Goal: Navigation & Orientation: Understand site structure

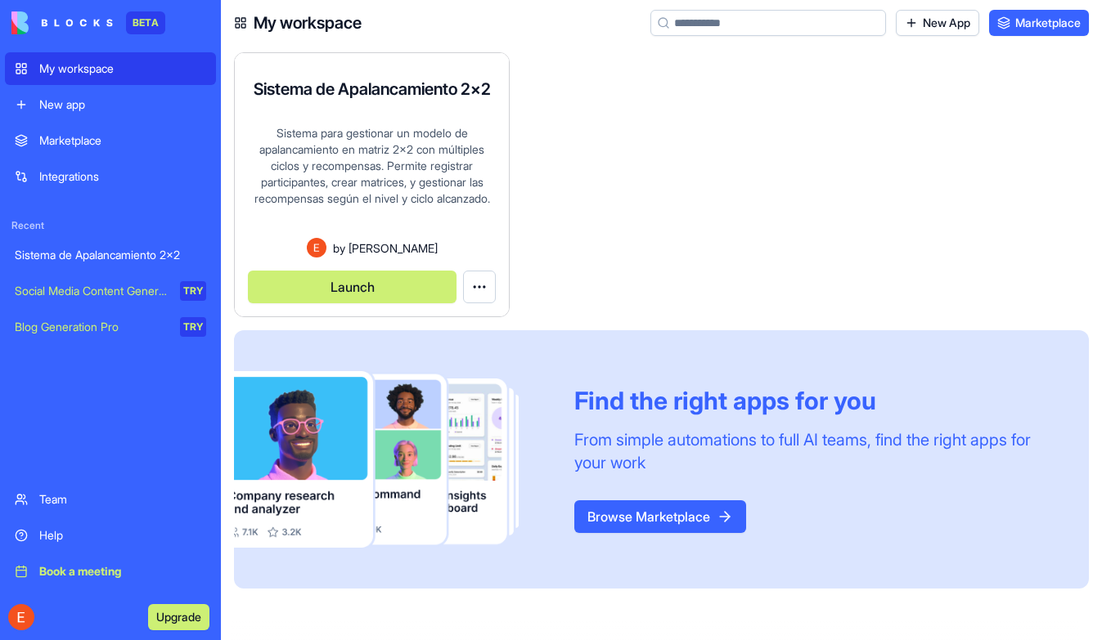
click at [312, 284] on button "Launch" at bounding box center [352, 287] width 209 height 33
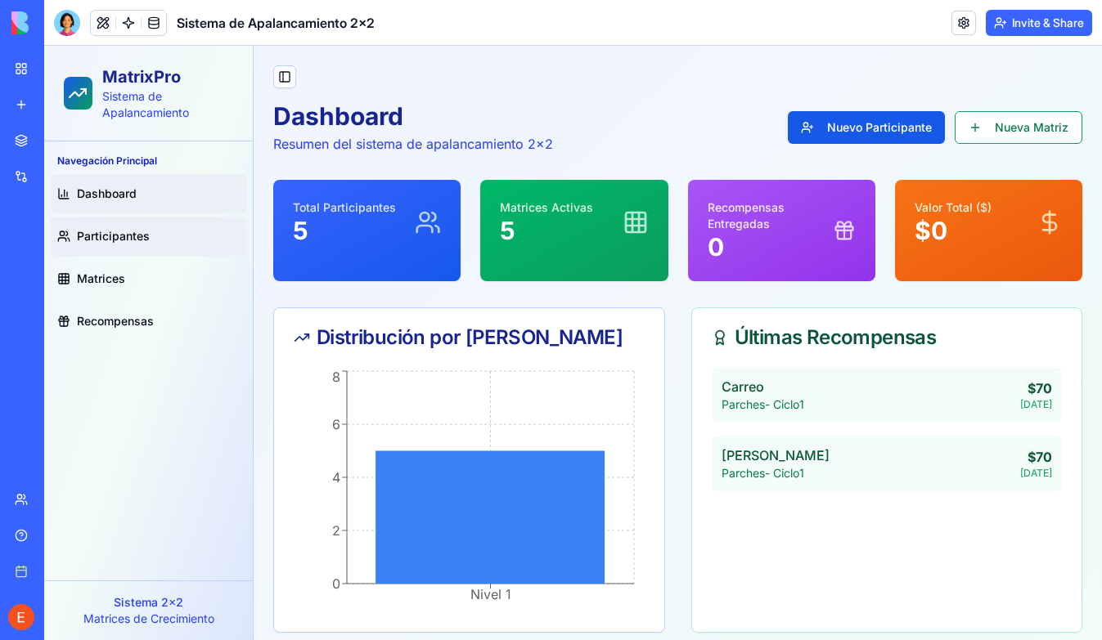
click at [98, 236] on span "Participantes" at bounding box center [113, 236] width 73 height 16
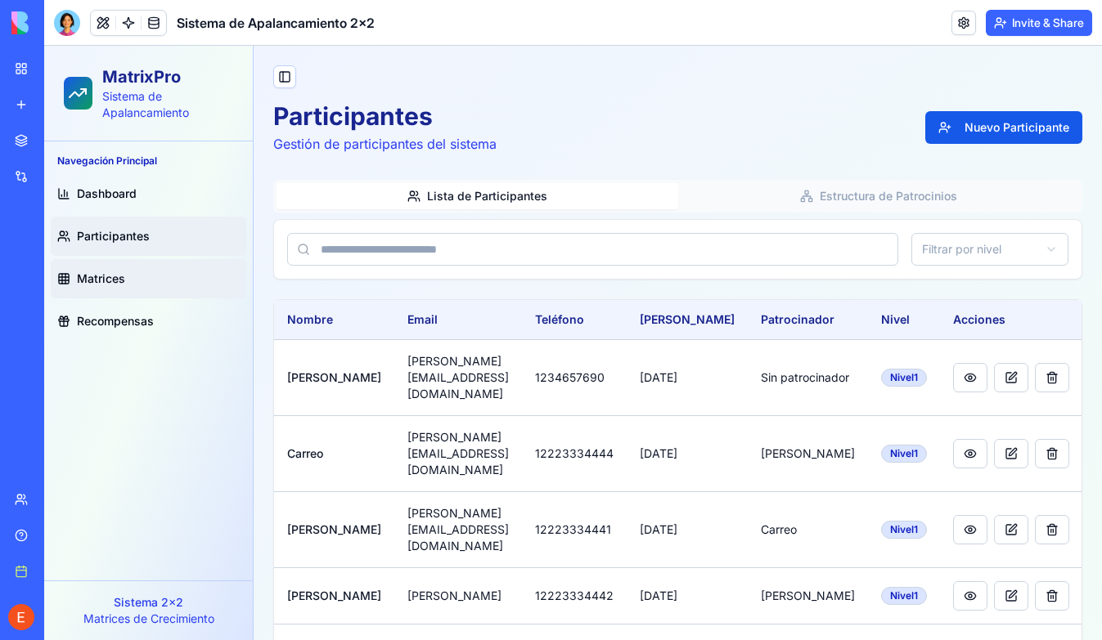
click at [97, 273] on span "Matrices" at bounding box center [101, 279] width 48 height 16
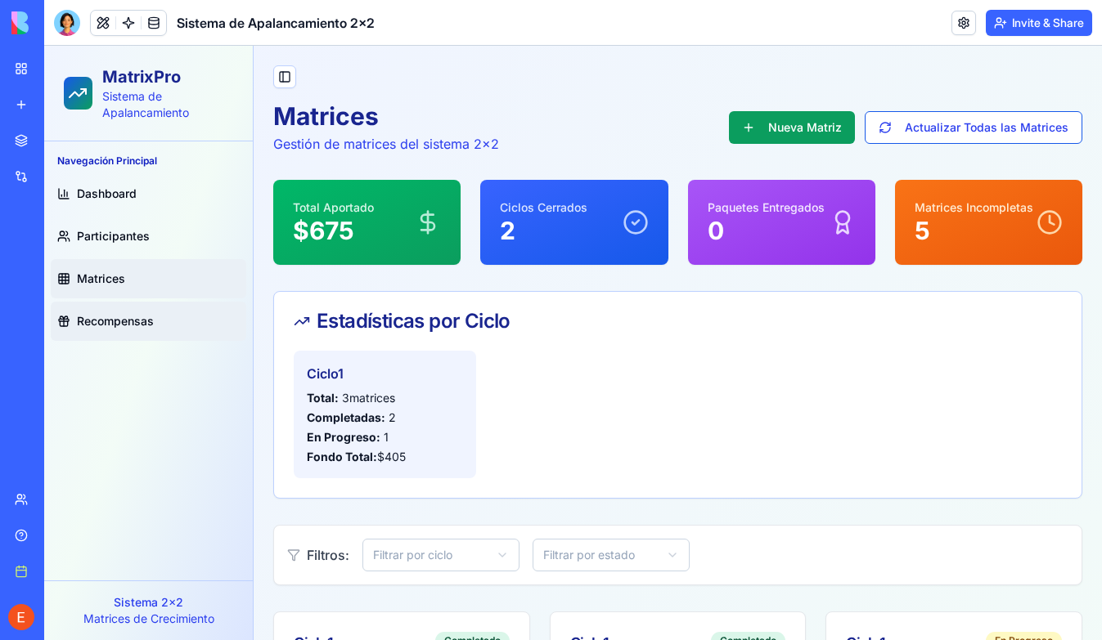
click at [102, 323] on span "Recompensas" at bounding box center [115, 321] width 77 height 16
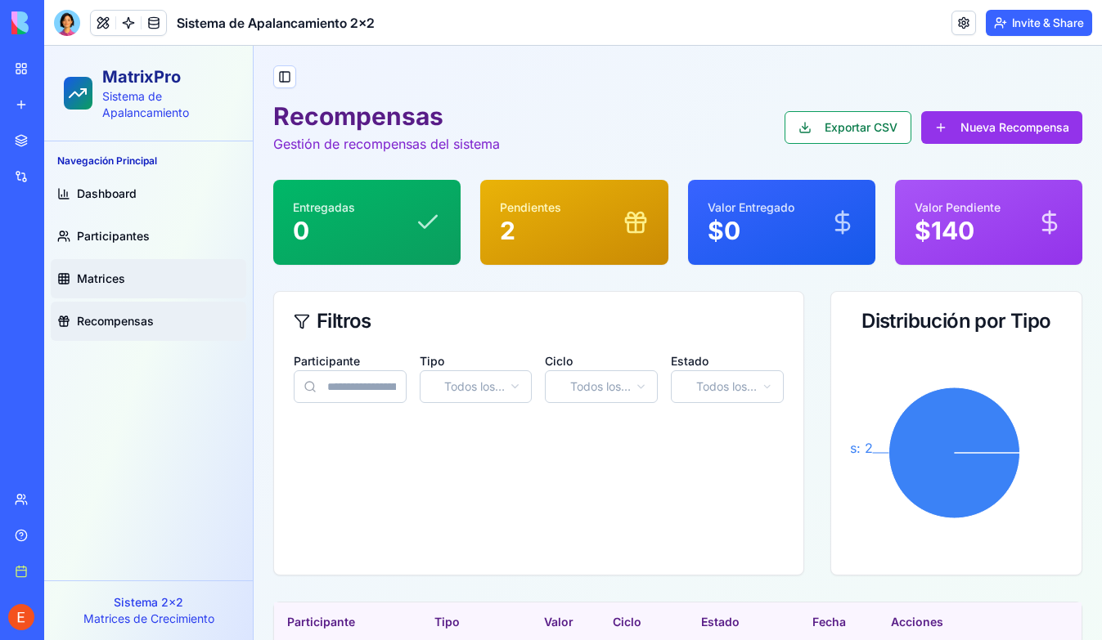
click at [115, 278] on span "Matrices" at bounding box center [101, 279] width 48 height 16
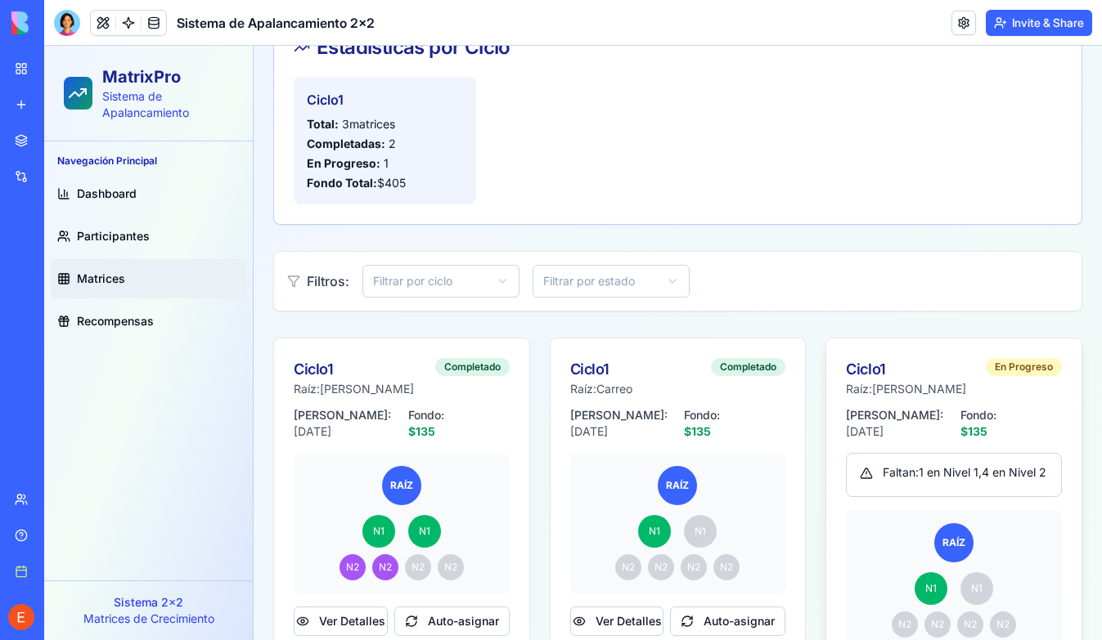
scroll to position [384, 0]
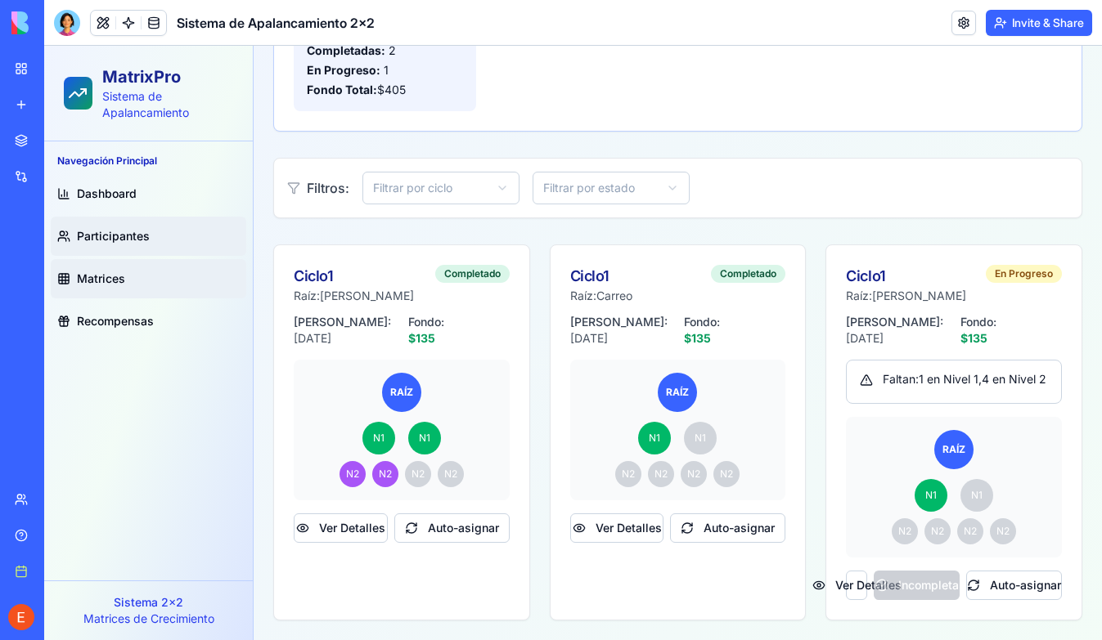
click at [103, 233] on span "Participantes" at bounding box center [113, 236] width 73 height 16
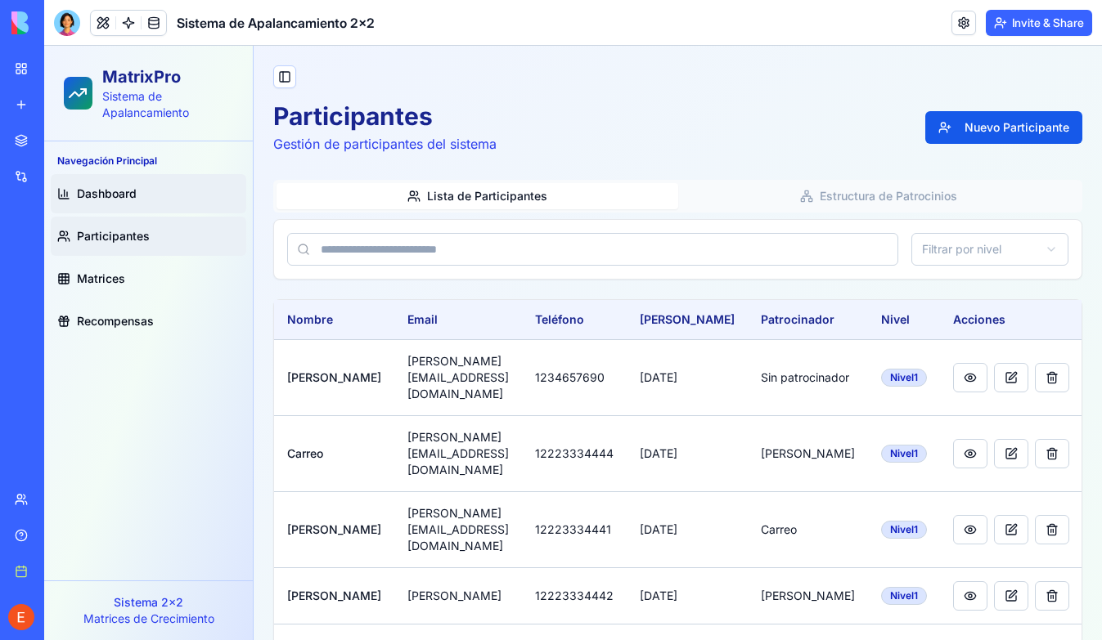
click at [110, 189] on span "Dashboard" at bounding box center [107, 194] width 60 height 16
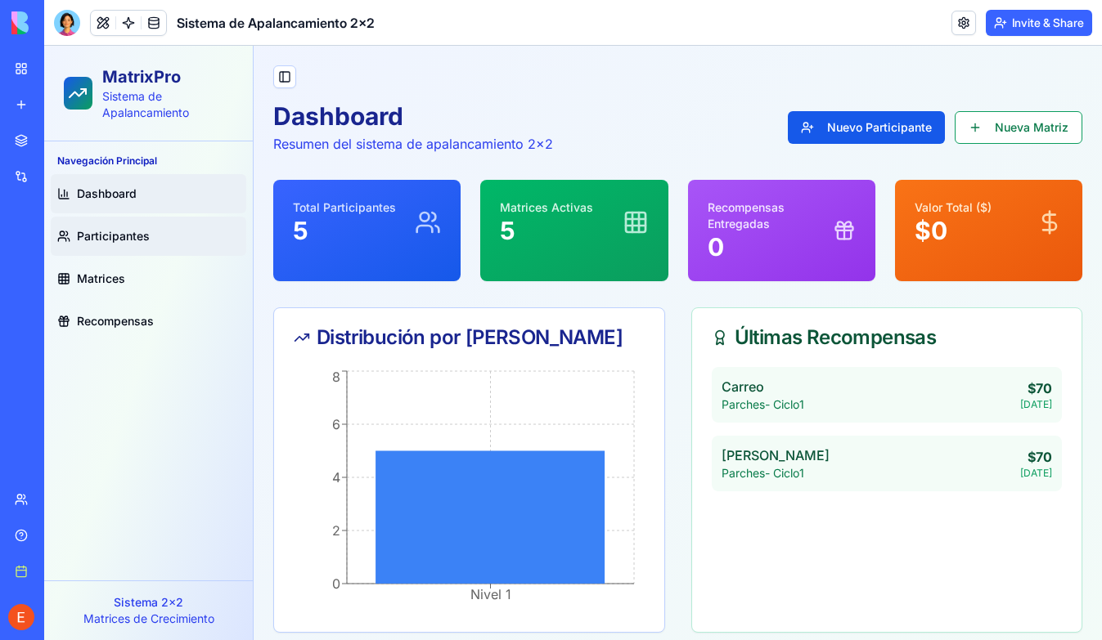
click at [113, 234] on span "Participantes" at bounding box center [113, 236] width 73 height 16
